Goal: Find specific page/section

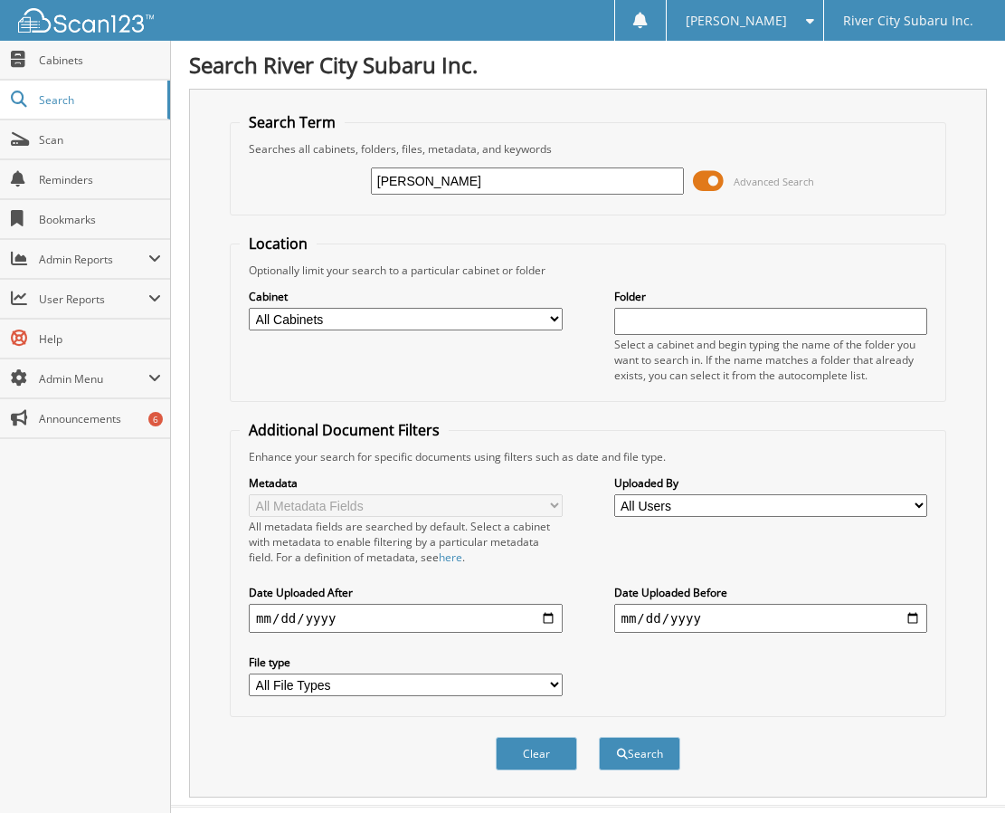
type input "[PERSON_NAME]"
click at [599, 737] on button "Search" at bounding box center [639, 753] width 81 height 33
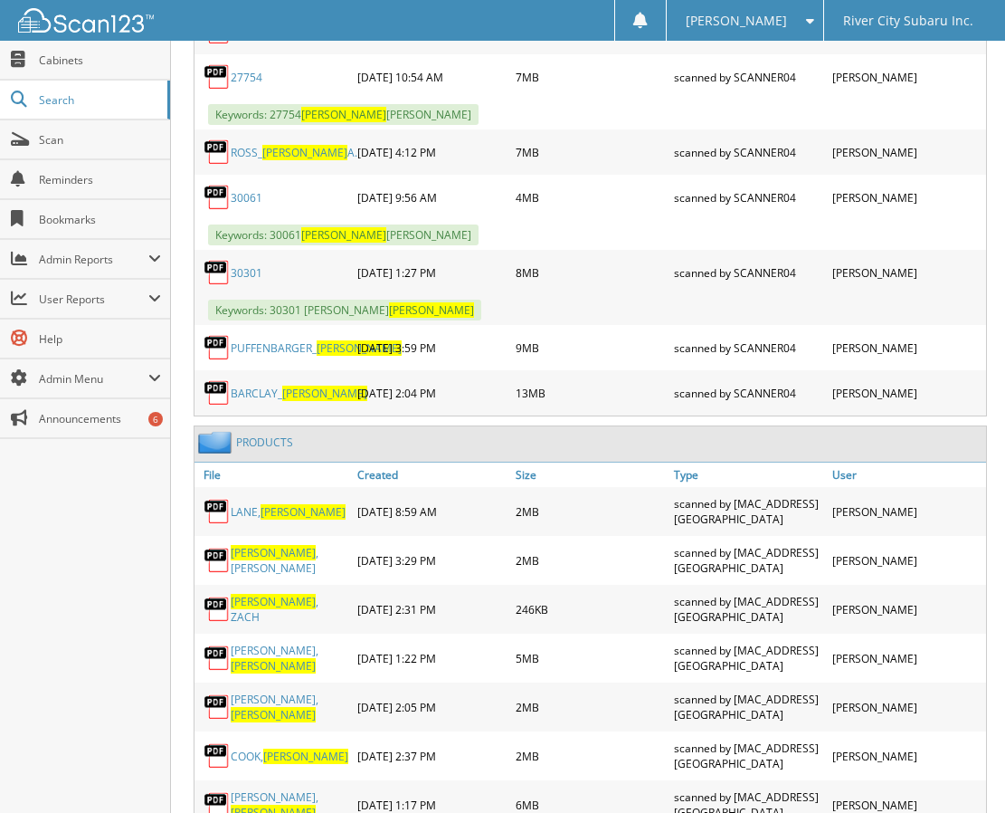
scroll to position [2715, 0]
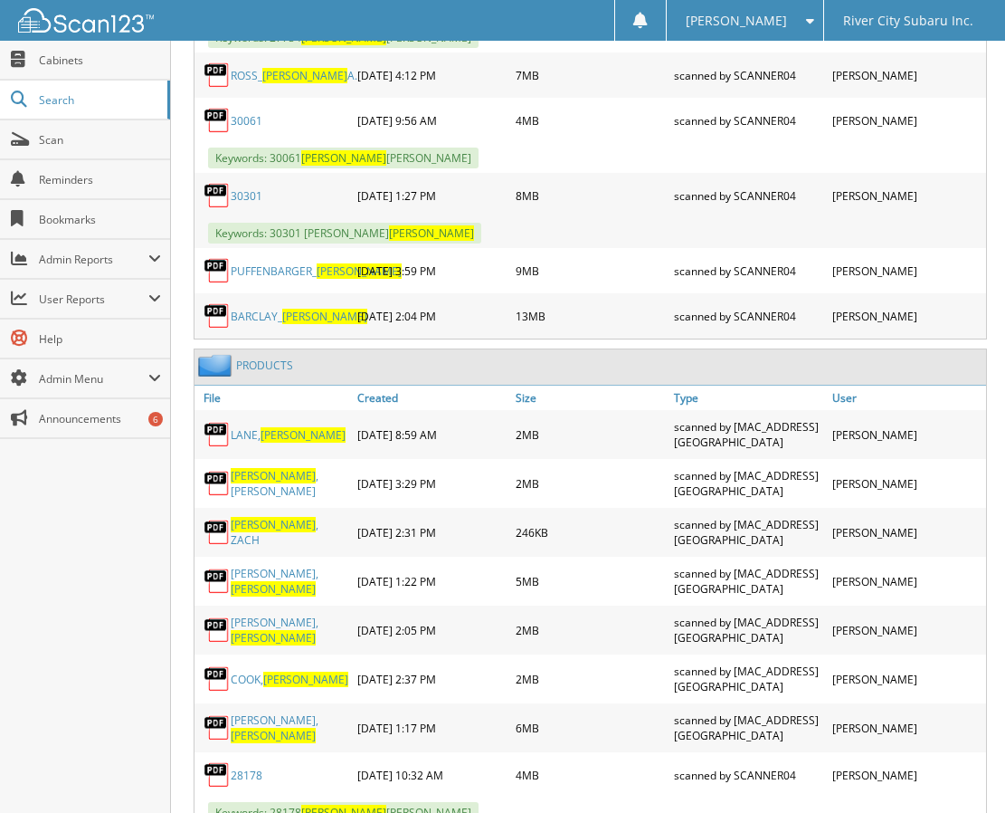
click at [278, 540] on link "[PERSON_NAME]" at bounding box center [290, 532] width 118 height 31
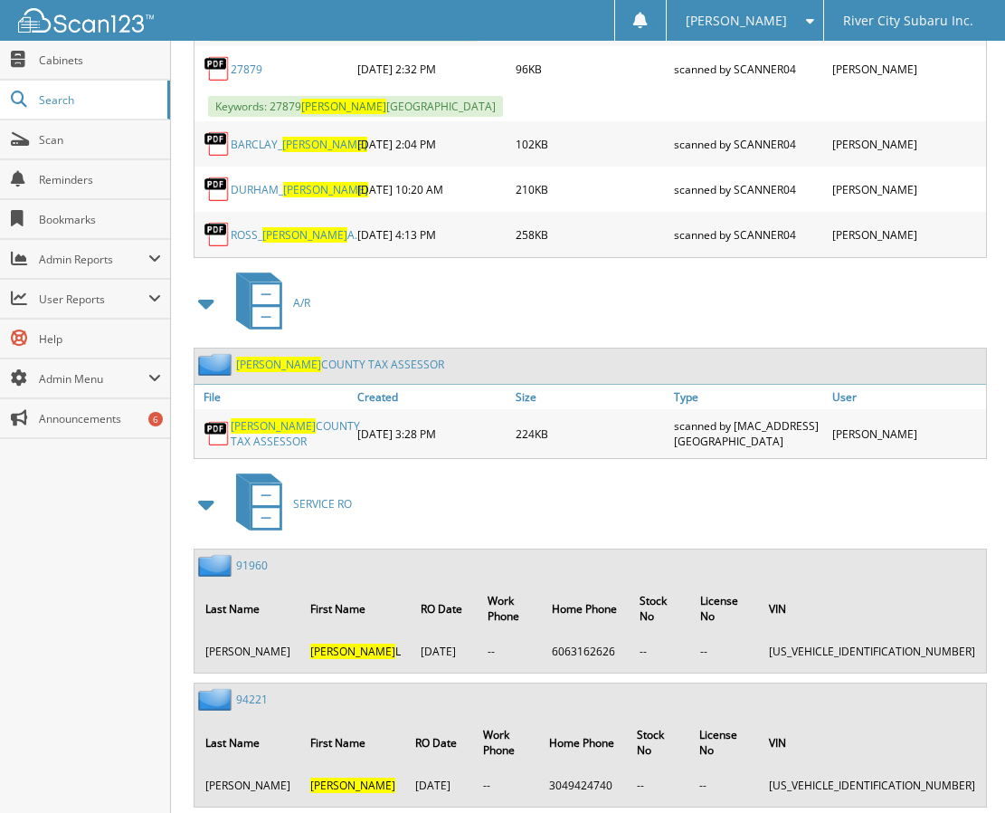
scroll to position [4344, 0]
